Goal: Obtain resource: Download file/media

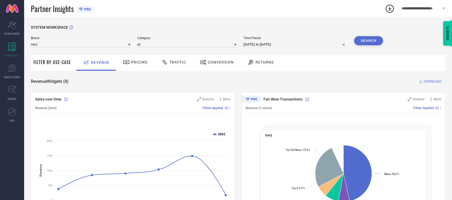
click at [221, 59] on div "Conversion" at bounding box center [216, 62] width 37 height 9
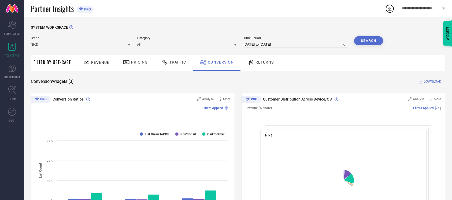
select select "7"
select select "2025"
select select "8"
select select "2025"
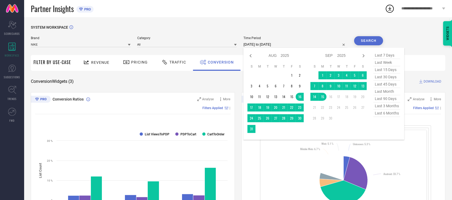
click at [261, 46] on input "[DATE] to [DATE]" at bounding box center [295, 44] width 104 height 6
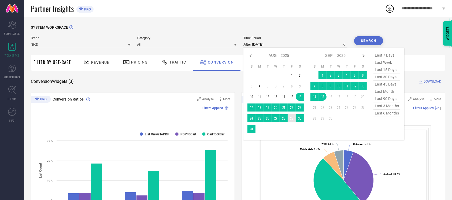
click at [289, 118] on td "29" at bounding box center [292, 118] width 8 height 8
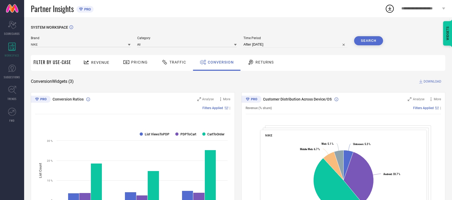
type input "[DATE] to [DATE]"
click at [376, 41] on button "Search" at bounding box center [368, 40] width 29 height 9
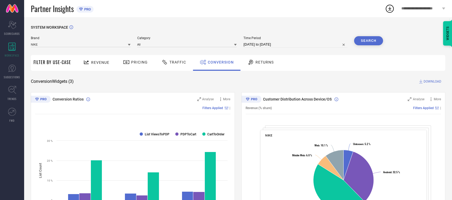
click at [368, 43] on button "Search" at bounding box center [368, 40] width 29 height 9
click at [437, 84] on span "DOWNLOAD" at bounding box center [432, 81] width 18 height 5
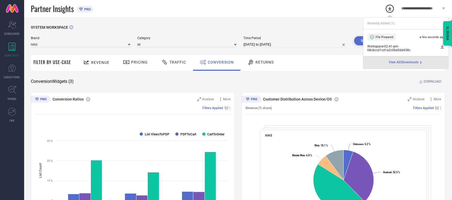
select select "7"
select select "2025"
select select "8"
select select "2025"
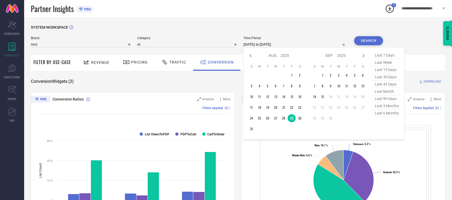
click at [284, 47] on input "[DATE] to [DATE]" at bounding box center [295, 44] width 104 height 6
click at [298, 118] on td "30" at bounding box center [300, 118] width 8 height 8
type input "[DATE] to [DATE]"
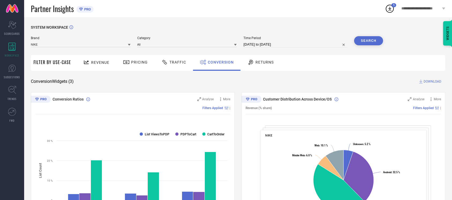
click at [371, 42] on button "Search" at bounding box center [368, 40] width 29 height 9
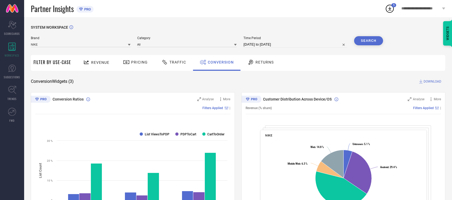
click at [424, 81] on span "DOWNLOAD" at bounding box center [432, 81] width 18 height 5
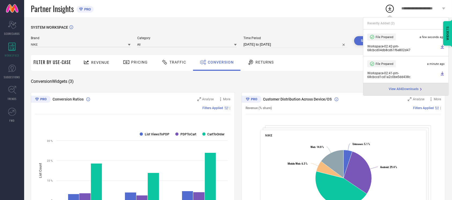
select select "7"
select select "2025"
select select "8"
select select "2025"
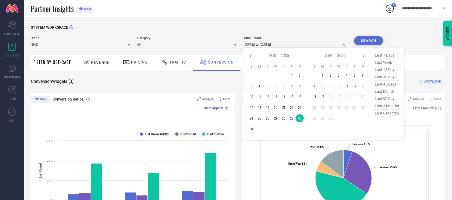
click at [346, 45] on input "[DATE] to [DATE]" at bounding box center [295, 44] width 104 height 6
click at [321, 98] on td "15" at bounding box center [322, 97] width 8 height 8
type input "[DATE] to [DATE]"
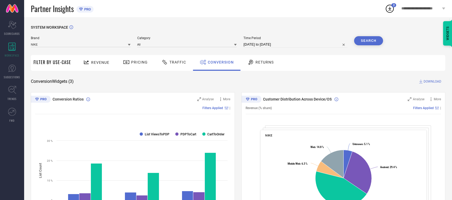
click at [368, 44] on button "Search" at bounding box center [368, 40] width 29 height 9
